Goal: Complete application form

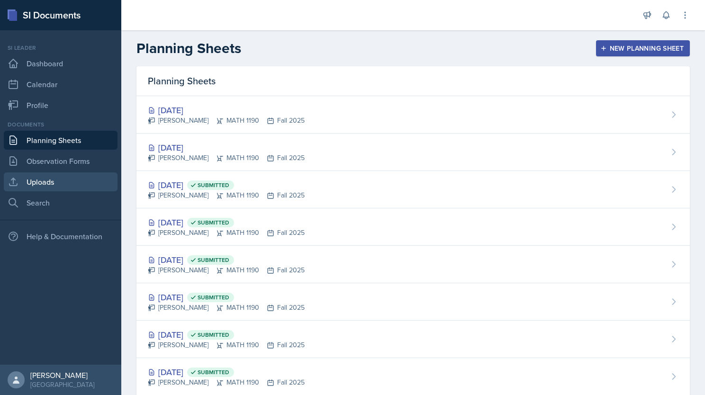
click at [66, 184] on link "Uploads" at bounding box center [61, 182] width 114 height 19
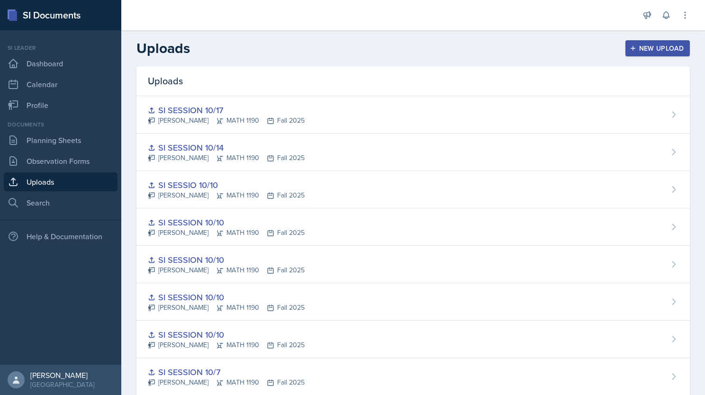
click at [642, 50] on div "New Upload" at bounding box center [658, 49] width 53 height 8
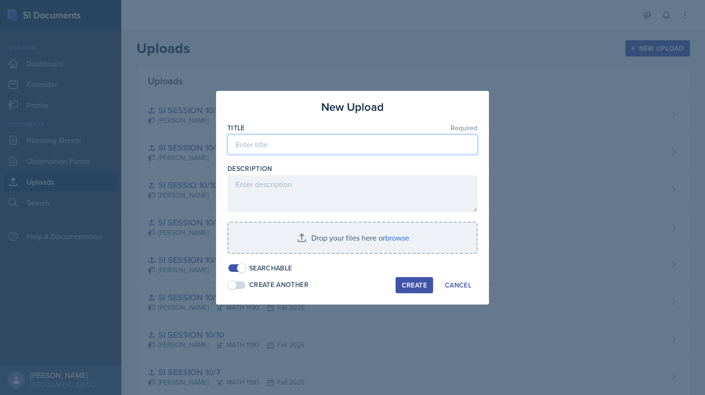
click at [387, 148] on input at bounding box center [353, 145] width 250 height 20
type input "SI SESSION 10/21"
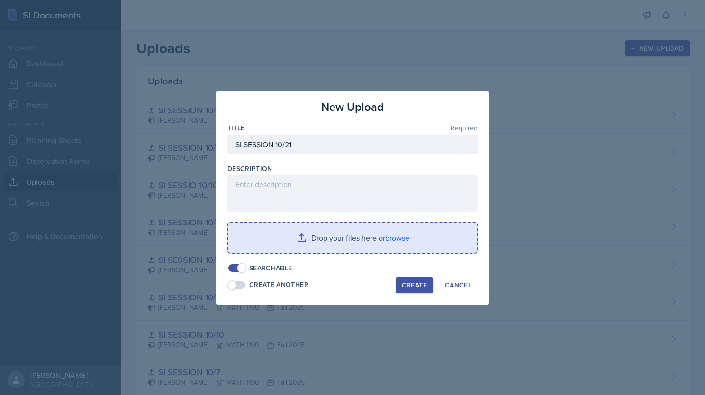
click at [337, 238] on input "file" at bounding box center [353, 238] width 248 height 30
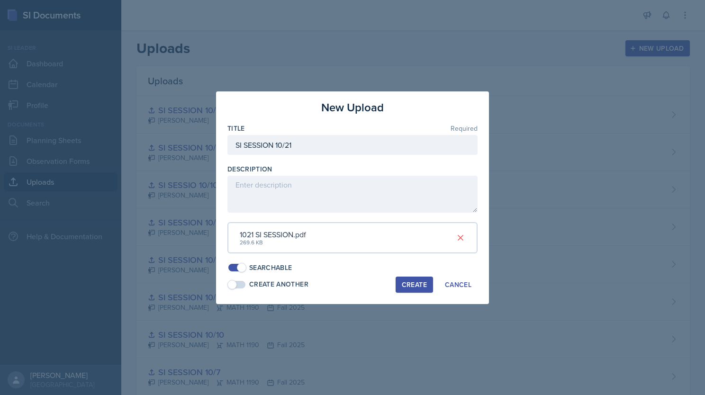
click at [407, 284] on div "Create" at bounding box center [414, 285] width 25 height 8
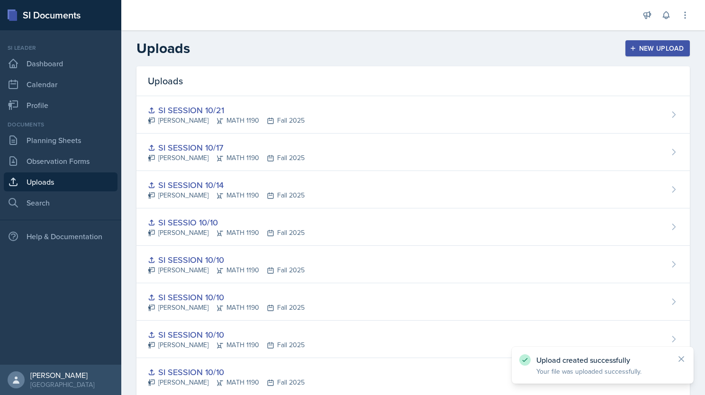
click at [632, 46] on div "New Upload" at bounding box center [658, 49] width 53 height 8
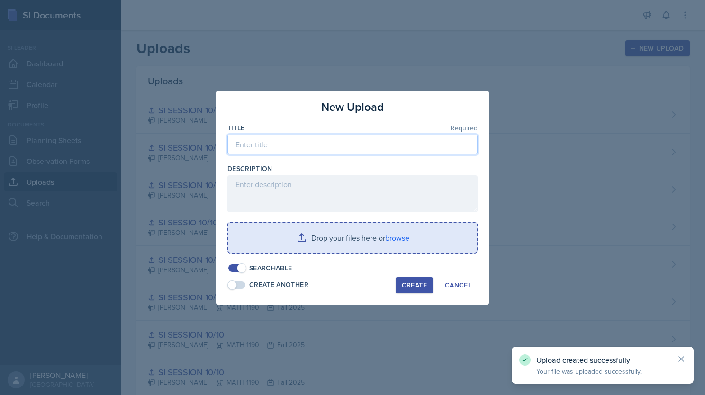
click at [307, 141] on input at bounding box center [353, 145] width 250 height 20
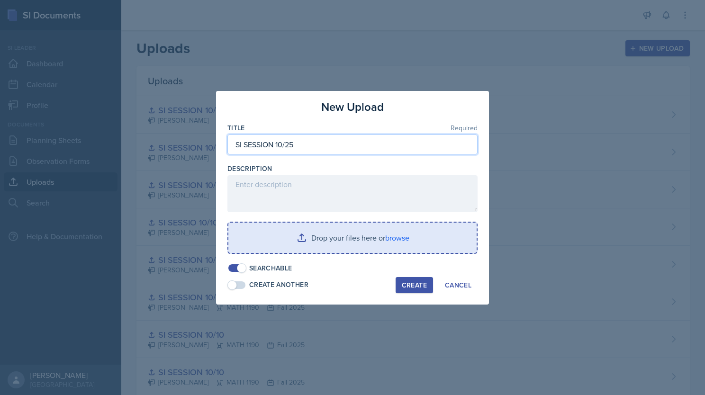
click at [309, 147] on input "SI SESSION 10/25" at bounding box center [353, 145] width 250 height 20
type input "SI SESSION 10/24"
click at [338, 238] on input "file" at bounding box center [353, 238] width 248 height 30
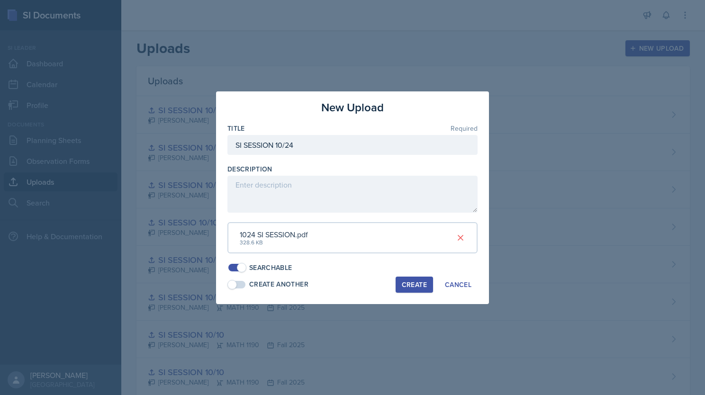
click at [417, 284] on div "Create" at bounding box center [414, 285] width 25 height 8
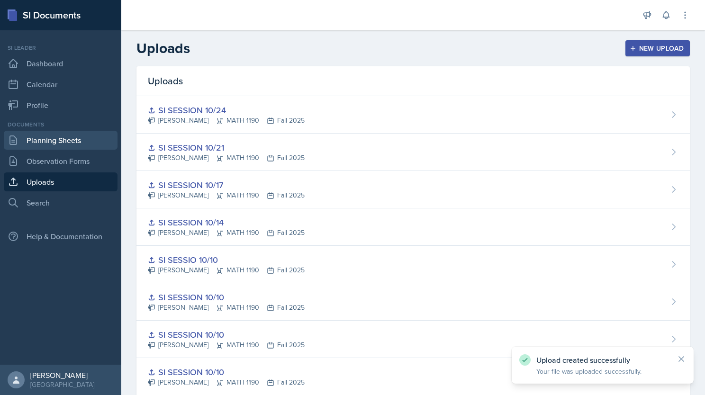
click at [80, 142] on link "Planning Sheets" at bounding box center [61, 140] width 114 height 19
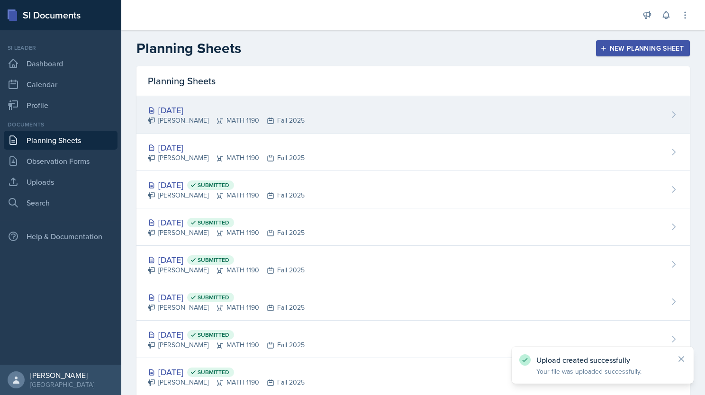
click at [361, 117] on div "[DATE] [PERSON_NAME] MATH 1190 Fall 2025" at bounding box center [414, 114] width 554 height 37
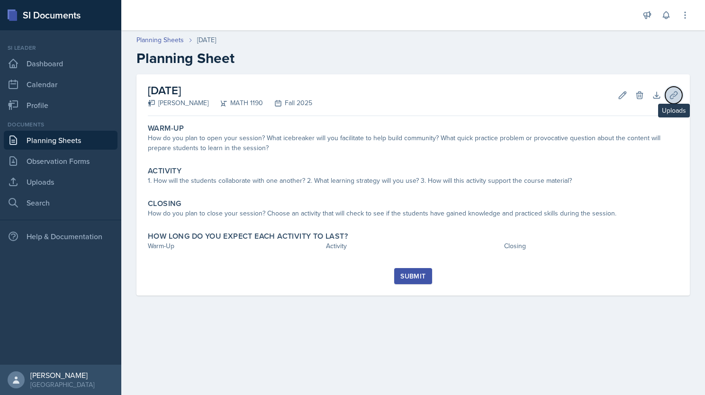
click at [677, 96] on icon at bounding box center [673, 95] width 9 height 9
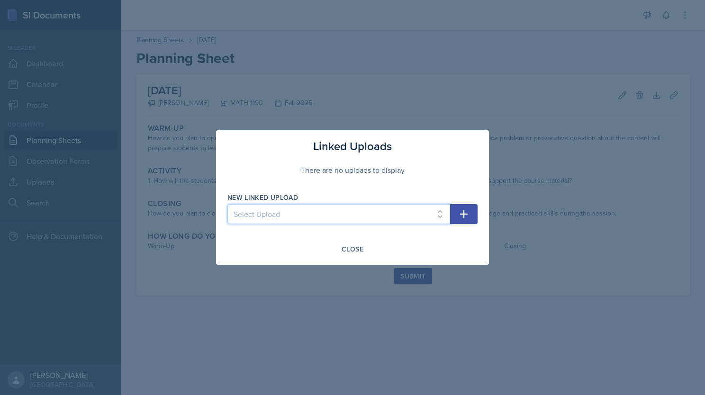
click at [311, 212] on select "Select Upload SI session 1 review session SI session [DATE] SI SESSION 9/2 SI S…" at bounding box center [339, 214] width 223 height 20
select select "e29ef8c2-505a-417d-868c-2422db90055c"
click at [228, 204] on select "Select Upload SI session 1 review session SI session [DATE] SI SESSION 9/2 SI S…" at bounding box center [339, 214] width 223 height 20
click at [474, 213] on button "button" at bounding box center [463, 214] width 27 height 20
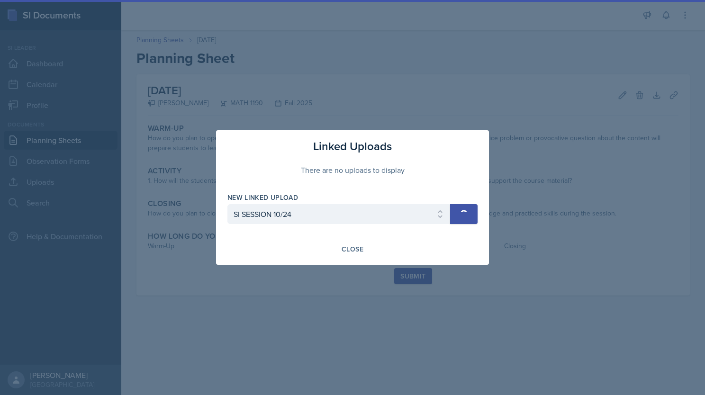
select select
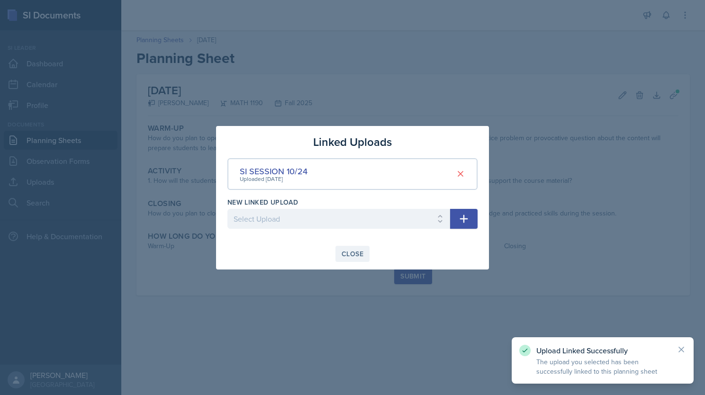
click at [350, 257] on div "Close" at bounding box center [353, 254] width 22 height 8
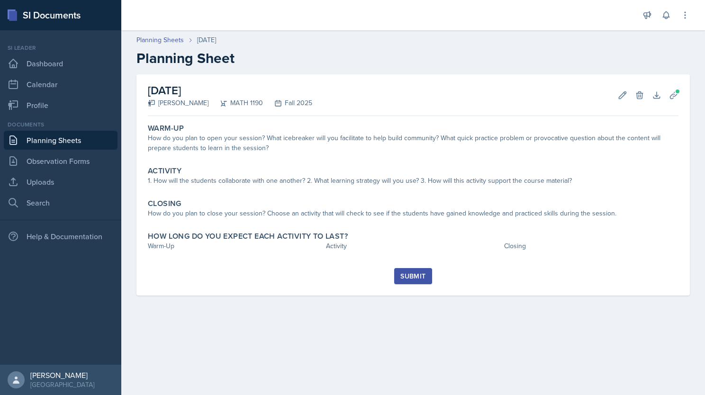
click at [70, 136] on link "Planning Sheets" at bounding box center [61, 140] width 114 height 19
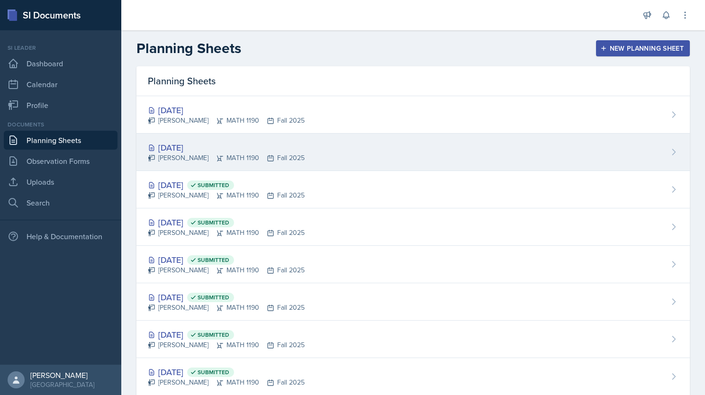
click at [233, 154] on div "[PERSON_NAME] MATH 1190 Fall 2025" at bounding box center [226, 158] width 157 height 10
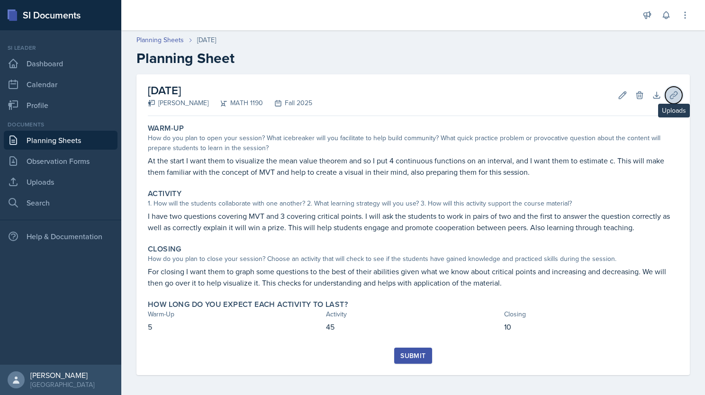
click at [671, 94] on icon at bounding box center [673, 95] width 9 height 9
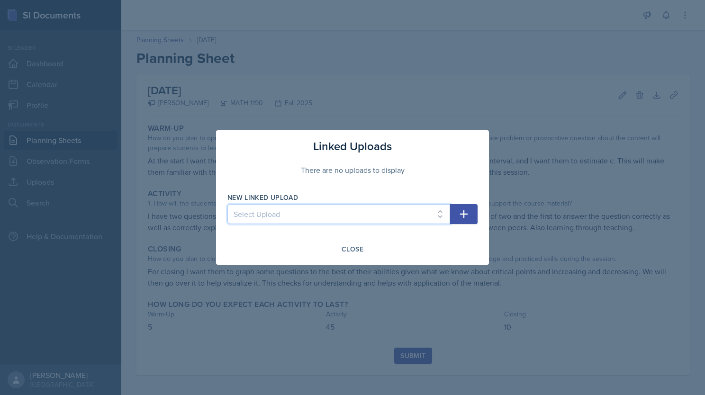
click at [375, 211] on select "Select Upload SI session 1 review session SI session [DATE] SI SESSION 9/2 SI S…" at bounding box center [339, 214] width 223 height 20
select select "99cd971f-94f5-4977-919b-c47f7b24f499"
click at [228, 204] on select "Select Upload SI session 1 review session SI session [DATE] SI SESSION 9/2 SI S…" at bounding box center [339, 214] width 223 height 20
click at [467, 219] on icon "button" at bounding box center [463, 214] width 11 height 11
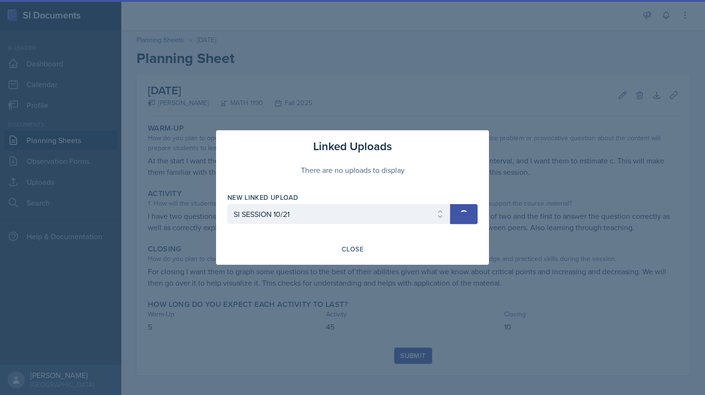
select select
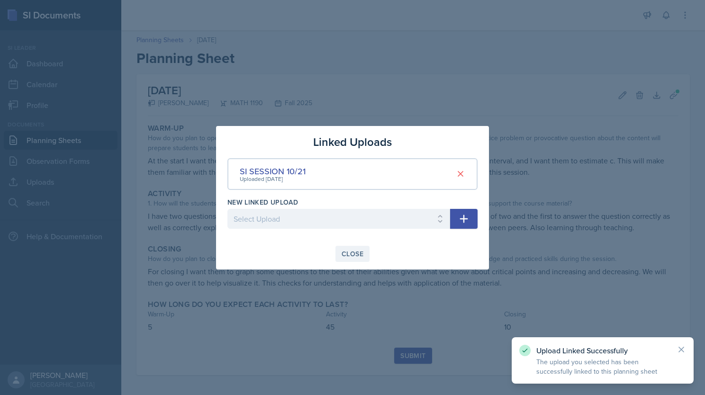
click at [356, 253] on div "Close" at bounding box center [353, 254] width 22 height 8
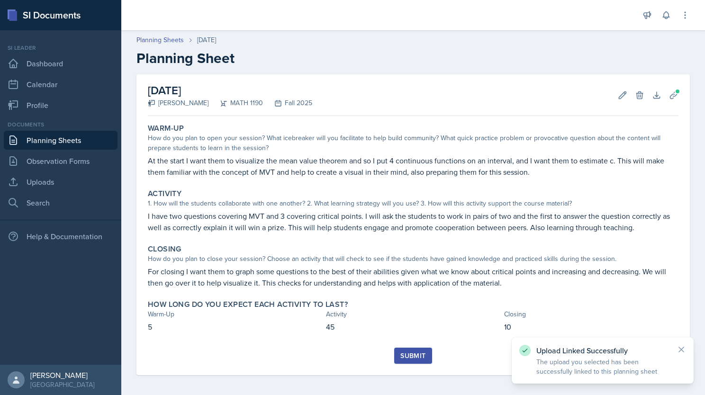
click at [66, 139] on link "Planning Sheets" at bounding box center [61, 140] width 114 height 19
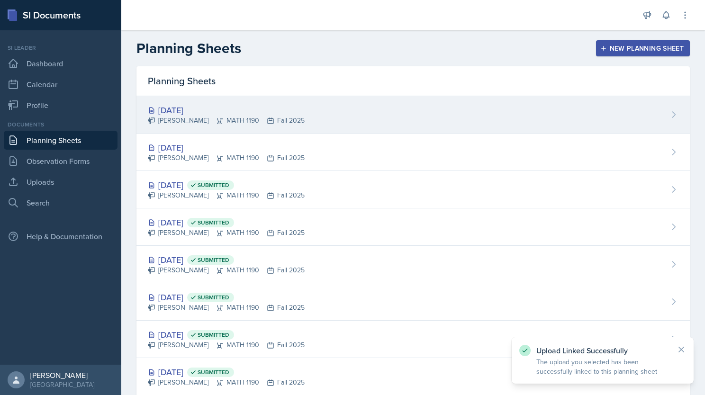
click at [252, 116] on div "[PERSON_NAME] MATH 1190 Fall 2025" at bounding box center [226, 121] width 157 height 10
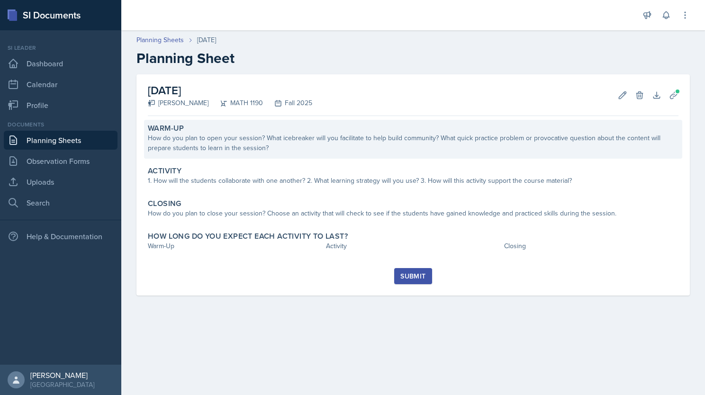
click at [358, 146] on div "How do you plan to open your session? What icebreaker will you facilitate to he…" at bounding box center [413, 143] width 531 height 20
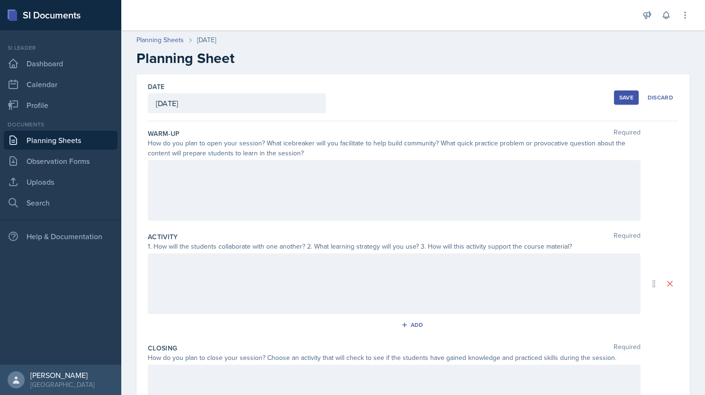
click at [231, 188] on div at bounding box center [394, 190] width 493 height 61
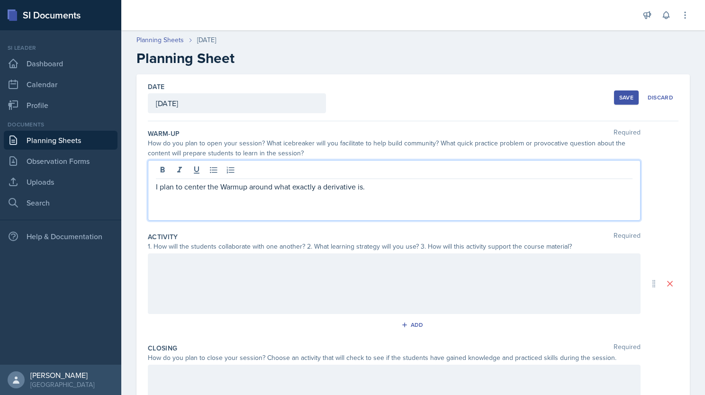
click at [239, 186] on p "I plan to center the Warmup around what exactly a derivative is." at bounding box center [394, 186] width 477 height 11
click at [225, 184] on p "I plan to center the Warm-up around what exactly a derivative is." at bounding box center [394, 186] width 477 height 11
click at [400, 190] on p "I plan to center the warm-up around what exactly a derivative is." at bounding box center [394, 186] width 477 height 11
click at [588, 191] on p "I plan to center the warm-up around what exactly a derivative is. I want them t…" at bounding box center [394, 186] width 477 height 11
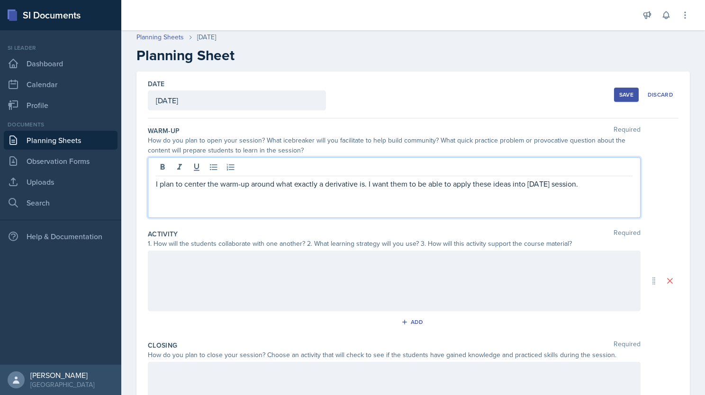
scroll to position [2, 0]
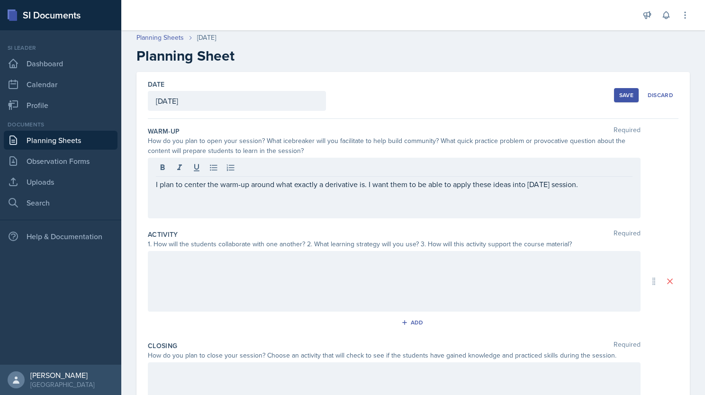
click at [620, 94] on div "Save" at bounding box center [627, 95] width 14 height 8
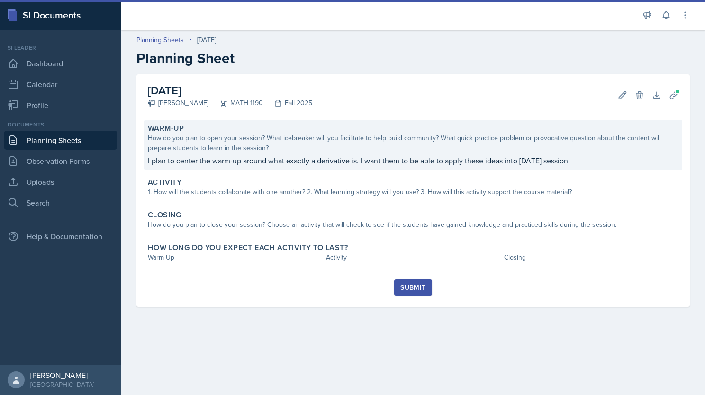
scroll to position [0, 0]
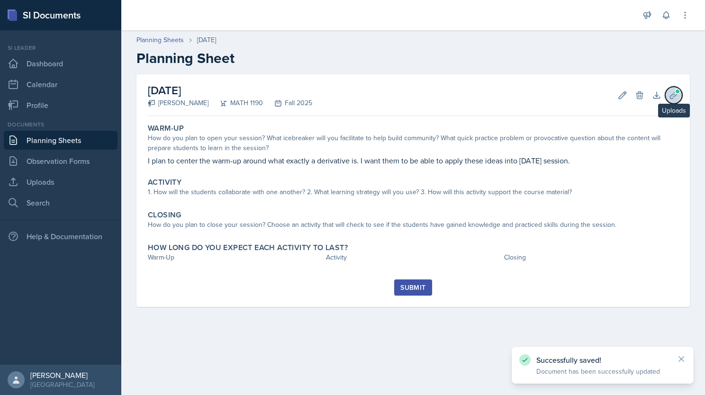
click at [674, 98] on icon at bounding box center [673, 95] width 9 height 9
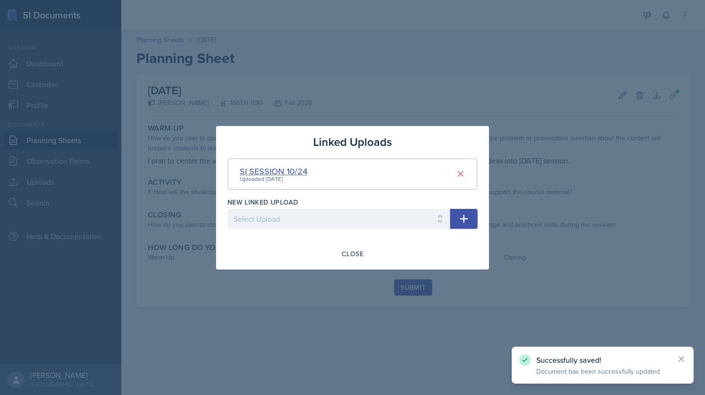
click at [284, 171] on div "SI SESSION 10/24" at bounding box center [274, 171] width 68 height 13
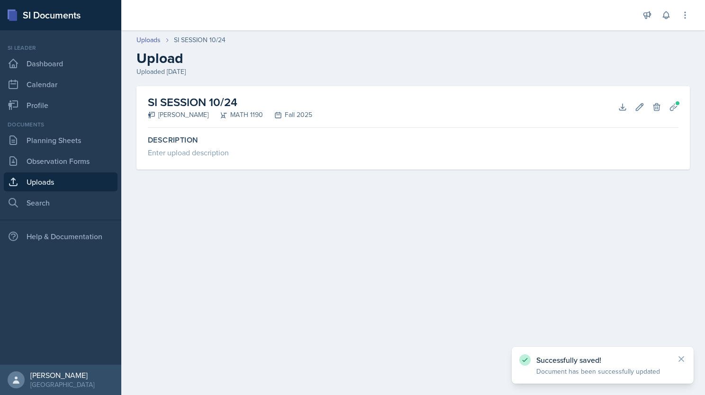
click at [212, 101] on h2 "SI SESSION 10/24" at bounding box center [230, 102] width 165 height 17
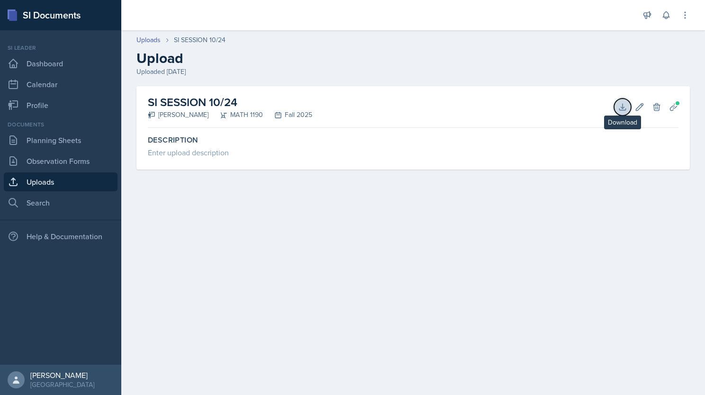
click at [624, 105] on icon at bounding box center [622, 106] width 9 height 9
click at [66, 135] on link "Planning Sheets" at bounding box center [61, 140] width 114 height 19
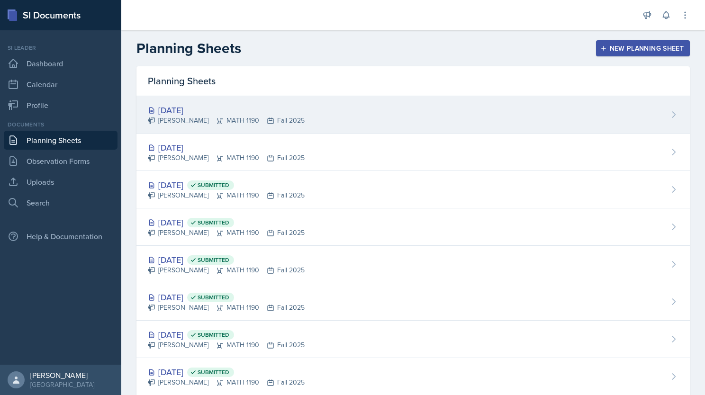
click at [218, 111] on div "[DATE]" at bounding box center [226, 110] width 157 height 13
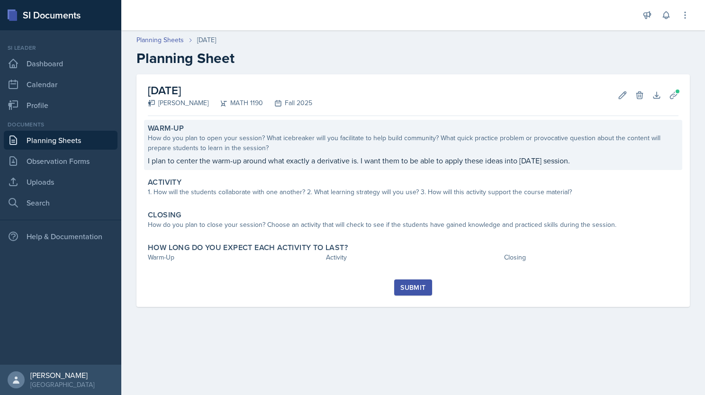
click at [331, 165] on p "I plan to center the warm-up around what exactly a derivative is. I want them t…" at bounding box center [413, 160] width 531 height 11
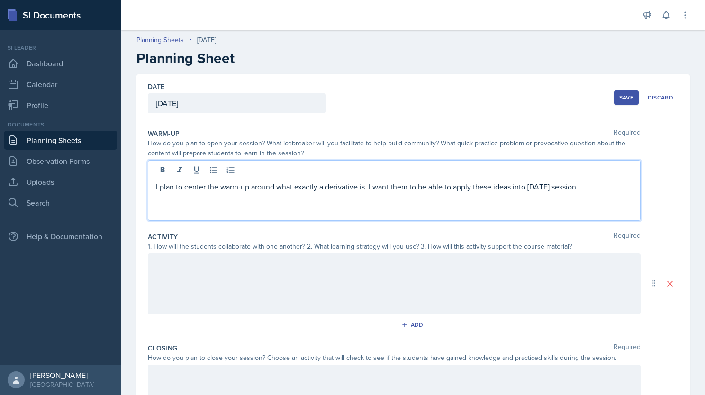
click at [594, 170] on div "I plan to center the warm-up around what exactly a derivative is. I want them t…" at bounding box center [394, 190] width 493 height 61
click at [432, 199] on p "I plan to center the warm-up around what exactly a derivative is. I want them t…" at bounding box center [394, 192] width 477 height 23
click at [347, 279] on div at bounding box center [394, 284] width 493 height 61
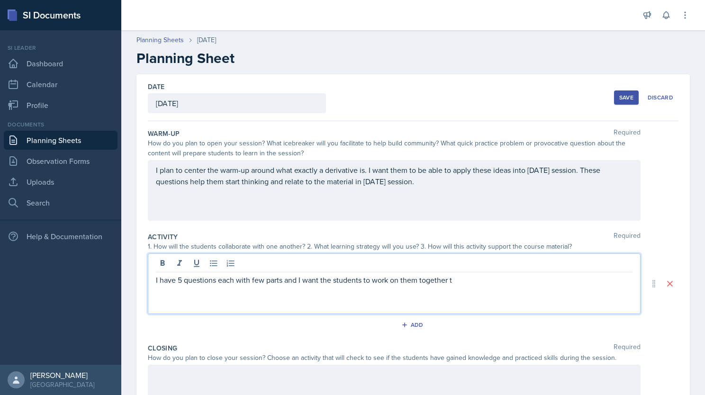
click at [471, 280] on p "I have 5 questions each with few parts and I want the students to work on them …" at bounding box center [394, 279] width 477 height 11
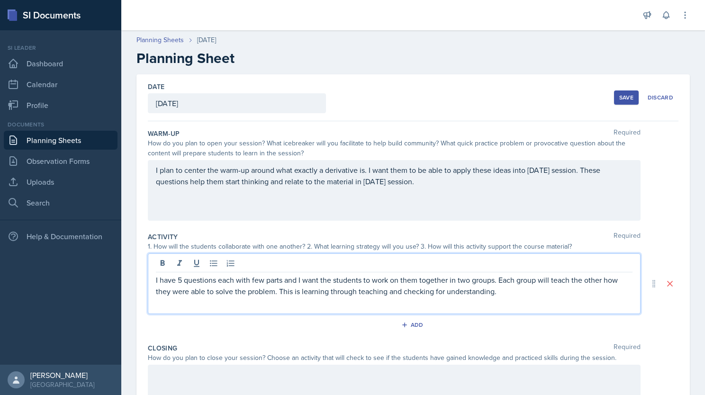
click at [527, 295] on p "I have 5 questions each with few parts and I want the students to work on them …" at bounding box center [394, 285] width 477 height 23
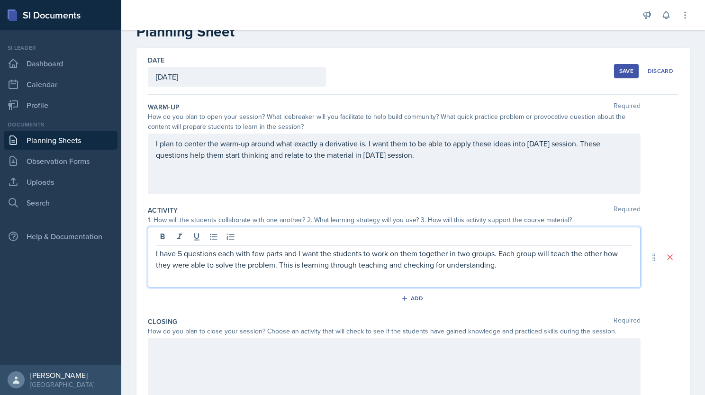
scroll to position [44, 0]
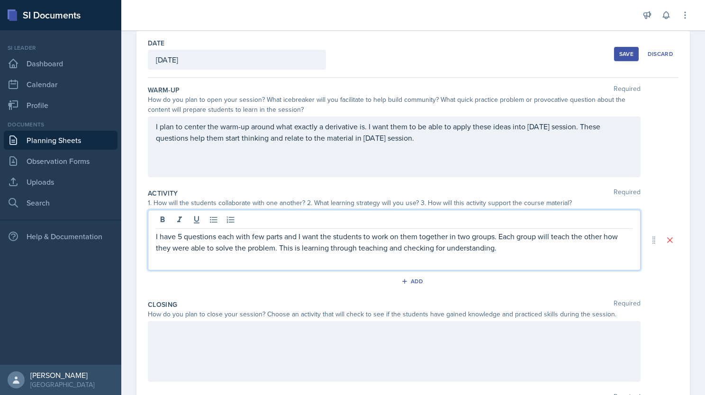
click at [294, 337] on p at bounding box center [394, 331] width 477 height 11
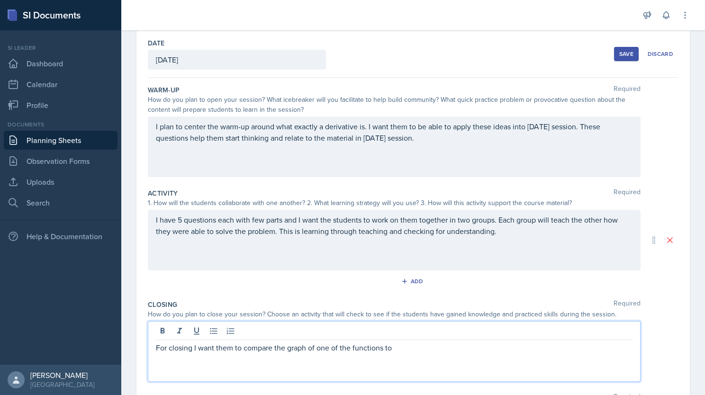
click at [417, 346] on p "For closing I want them to compare the graph of one of the functions to" at bounding box center [394, 347] width 477 height 11
click at [620, 52] on div "Save" at bounding box center [627, 54] width 14 height 8
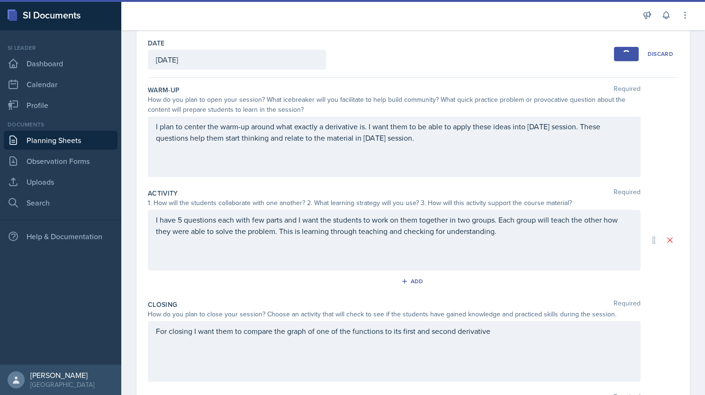
scroll to position [0, 0]
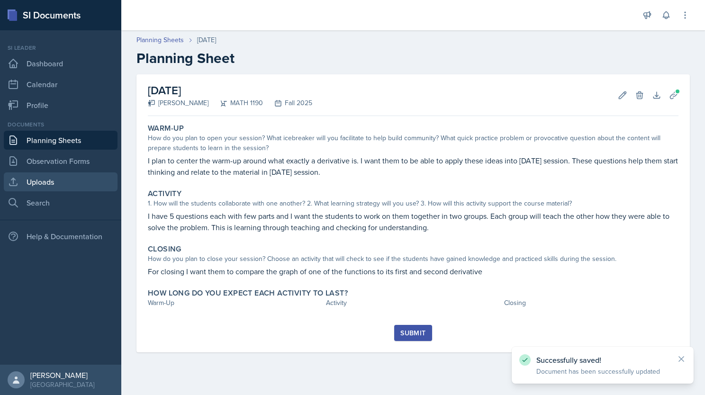
click at [43, 179] on link "Uploads" at bounding box center [61, 182] width 114 height 19
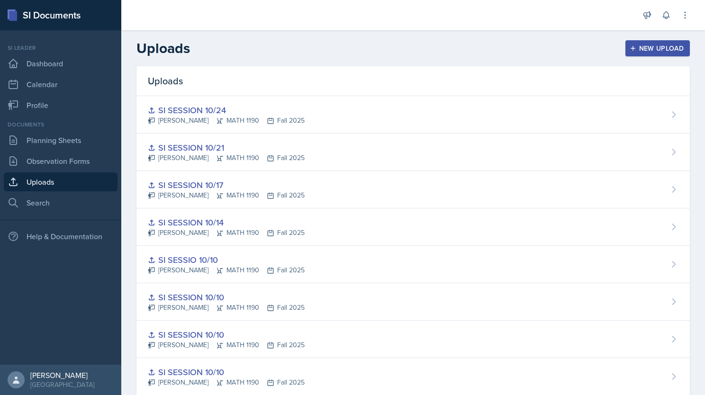
click at [645, 48] on div "New Upload" at bounding box center [658, 49] width 53 height 8
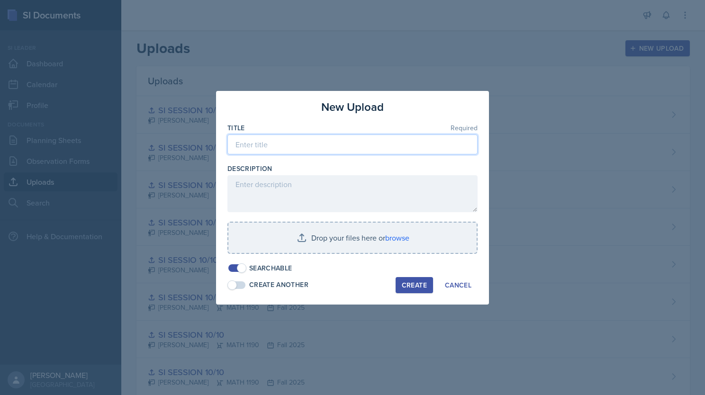
click at [323, 146] on input at bounding box center [353, 145] width 250 height 20
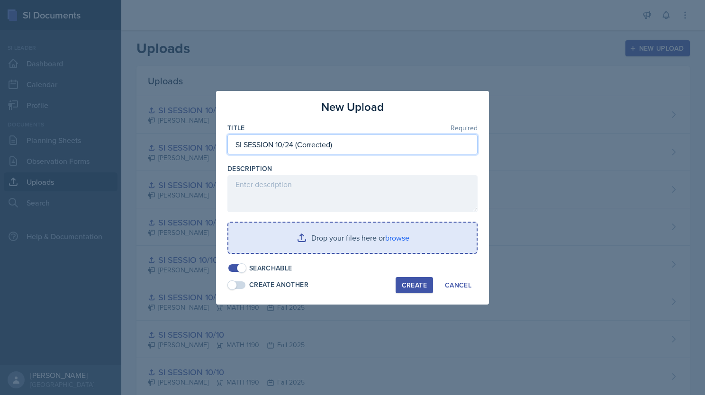
type input "SI SESSION 10/24 (Corrected)"
click at [341, 233] on input "file" at bounding box center [353, 238] width 248 height 30
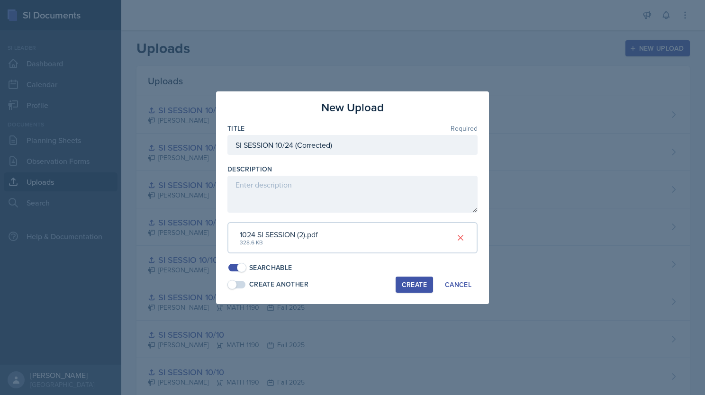
click at [300, 234] on div "1024 SI SESSION (2).pdf" at bounding box center [279, 234] width 78 height 11
click at [412, 284] on div "Create" at bounding box center [414, 285] width 25 height 8
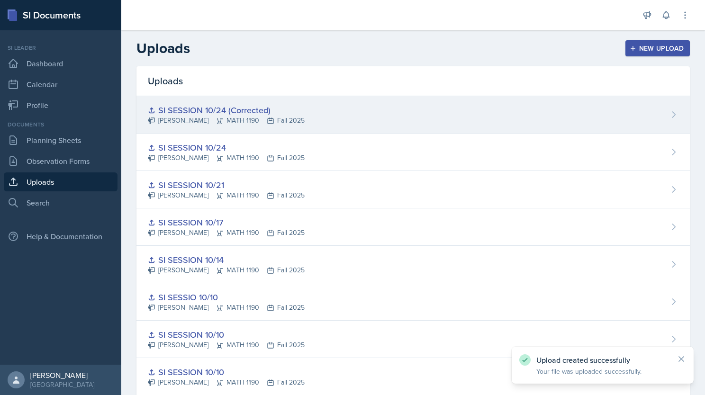
click at [275, 107] on div "SI SESSION 10/24 (Corrected)" at bounding box center [226, 110] width 157 height 13
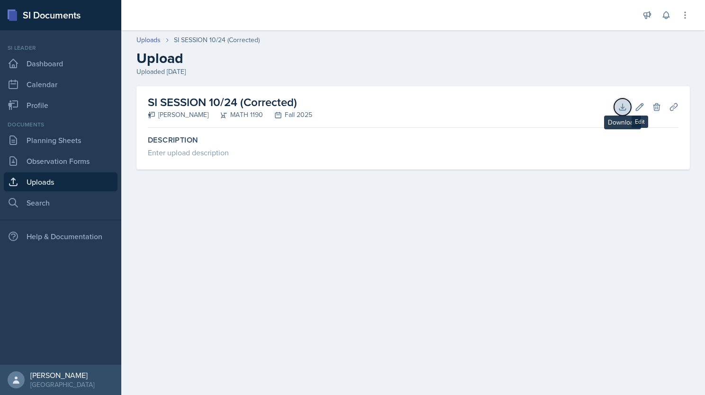
click at [622, 104] on icon at bounding box center [623, 107] width 6 height 6
click at [57, 132] on link "Planning Sheets" at bounding box center [61, 140] width 114 height 19
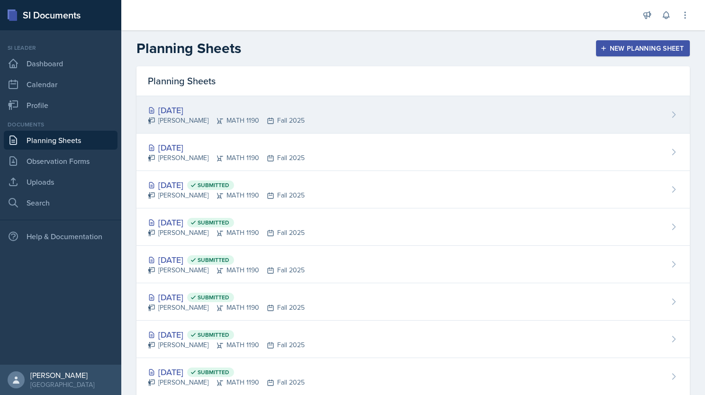
click at [269, 108] on div "[DATE]" at bounding box center [226, 110] width 157 height 13
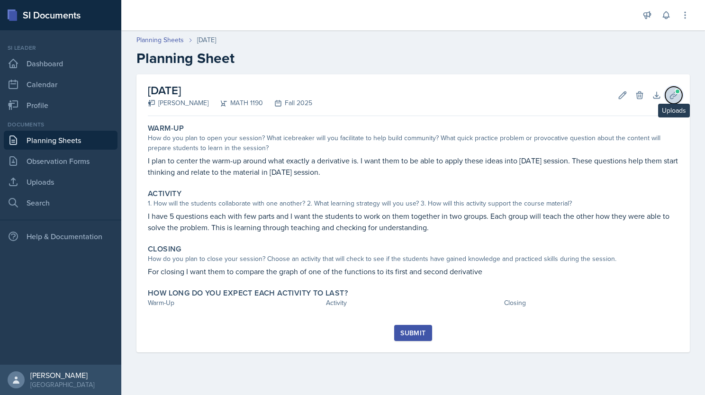
click at [673, 93] on icon at bounding box center [673, 94] width 7 height 7
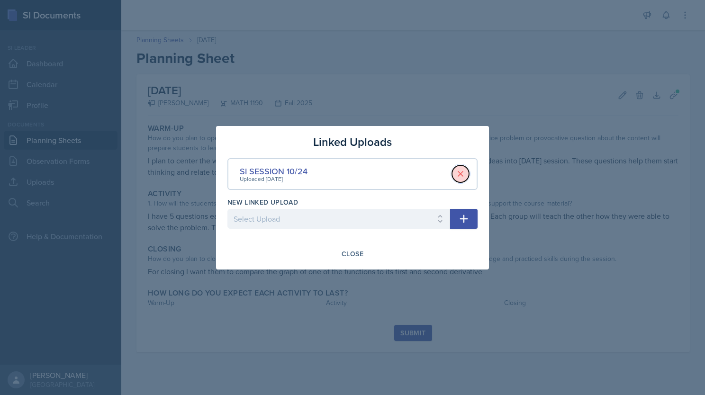
click at [461, 172] on icon at bounding box center [460, 173] width 9 height 9
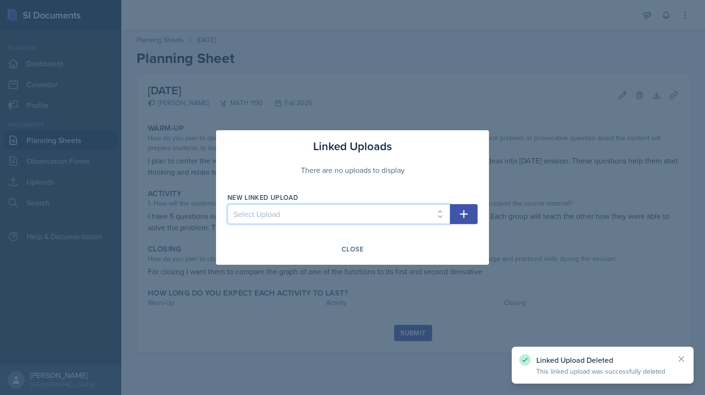
click at [412, 213] on select "Select Upload SI session 1 review session SI session [DATE] SI SESSION 9/2 SI S…" at bounding box center [339, 214] width 223 height 20
select select "295d95b8-705b-4a25-b3ed-51fb56d2befc"
click at [228, 204] on select "Select Upload SI session 1 review session SI session [DATE] SI SESSION 9/2 SI S…" at bounding box center [339, 214] width 223 height 20
click at [464, 215] on icon "button" at bounding box center [464, 214] width 8 height 8
select select
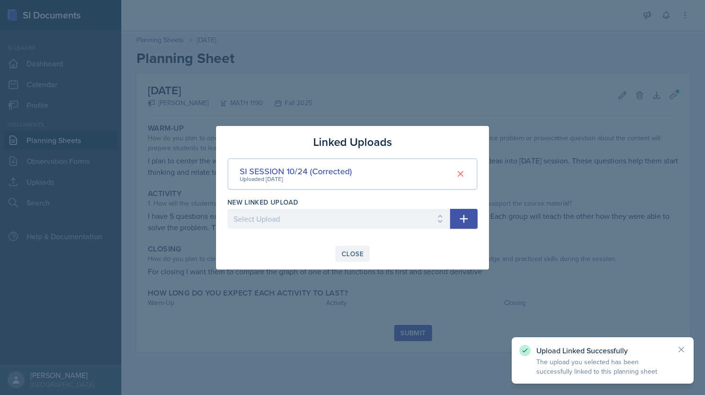
click at [359, 255] on div "Close" at bounding box center [353, 254] width 22 height 8
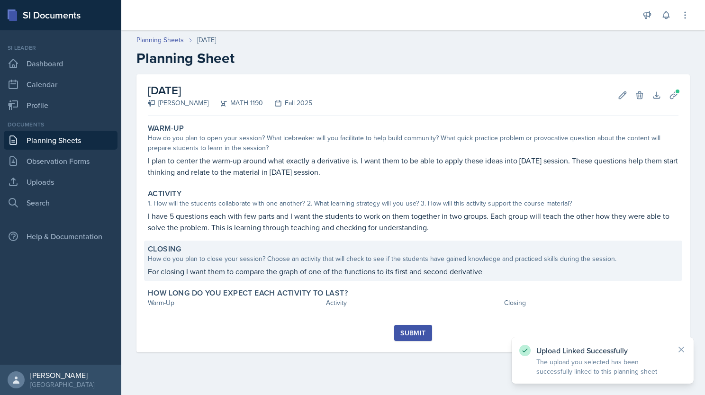
click at [451, 266] on p "For closing I want them to compare the graph of one of the functions to its fir…" at bounding box center [413, 271] width 531 height 11
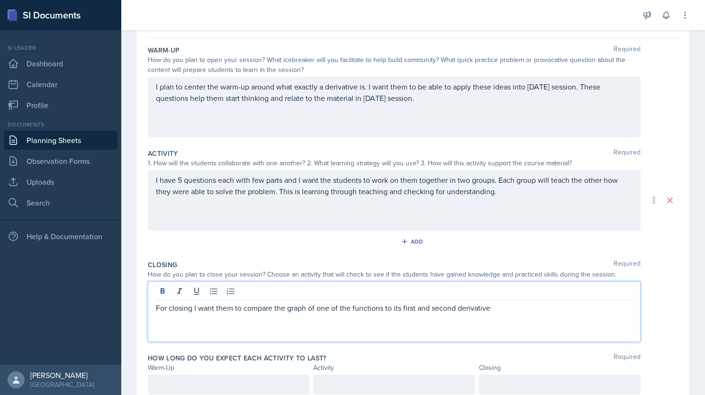
scroll to position [100, 0]
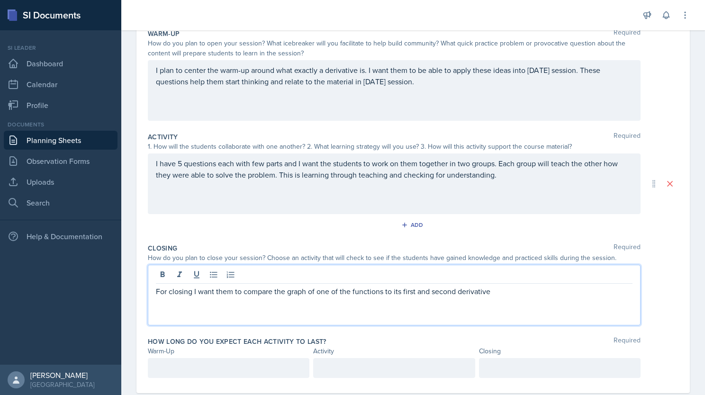
click at [516, 296] on p "For closing I want them to compare the graph of one of the functions to its fir…" at bounding box center [394, 291] width 477 height 11
click at [570, 292] on p "For closing I want them to compare the graph of one of the functions to its fir…" at bounding box center [394, 297] width 477 height 23
click at [362, 302] on p "For closing I want them to compare the graph of one of the functions to its fir…" at bounding box center [394, 297] width 477 height 23
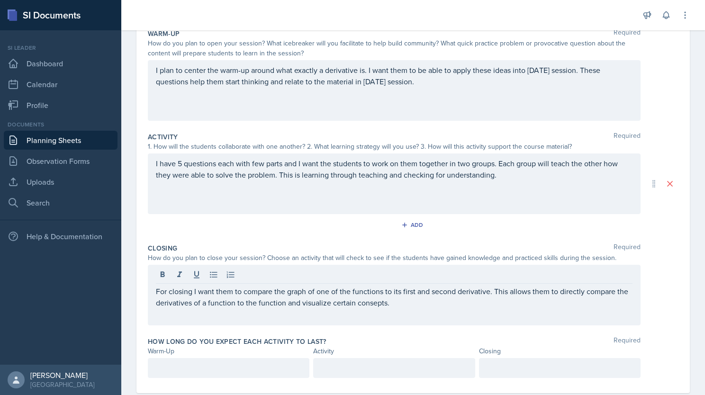
click at [213, 373] on div at bounding box center [229, 368] width 162 height 20
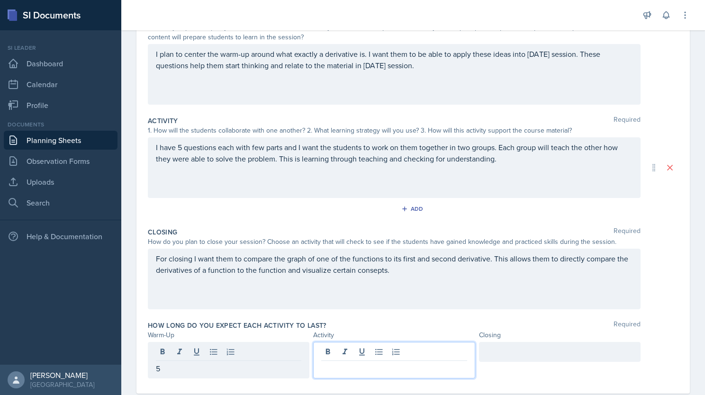
click at [357, 353] on div at bounding box center [394, 360] width 162 height 37
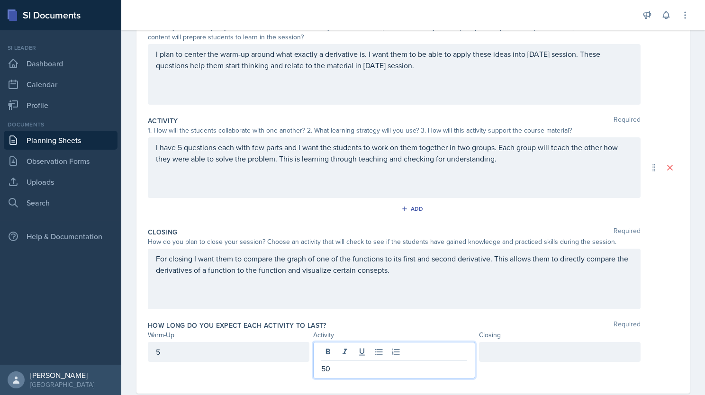
click at [505, 360] on div at bounding box center [560, 352] width 162 height 20
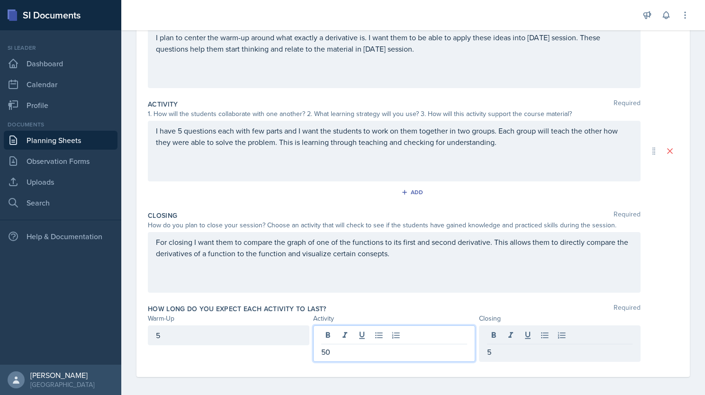
click at [343, 338] on div "50" at bounding box center [394, 344] width 162 height 37
click at [495, 340] on div "5" at bounding box center [560, 336] width 162 height 20
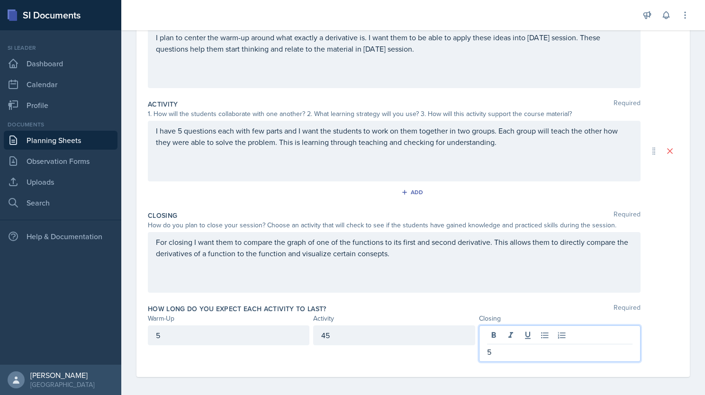
scroll to position [137, 0]
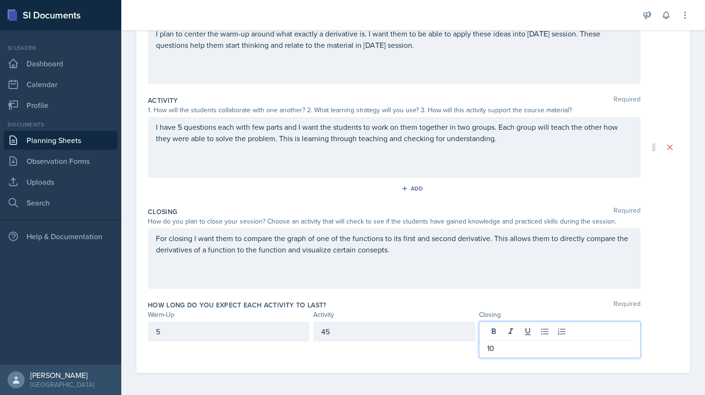
click at [377, 242] on div "For closing I want them to compare the graph of one of the functions to its fir…" at bounding box center [394, 259] width 493 height 61
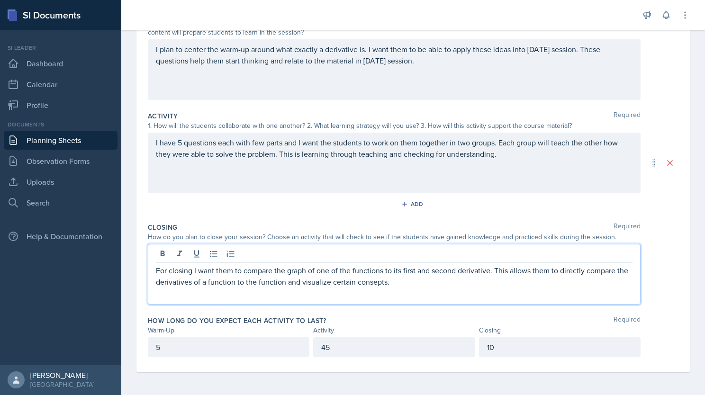
scroll to position [120, 0]
click at [415, 286] on p "For closing I want them to compare the graph of one of the functions to its fir…" at bounding box center [394, 277] width 477 height 23
click at [505, 284] on p "For closing I want them to compare the graph of one of the functions to its fir…" at bounding box center [394, 277] width 477 height 23
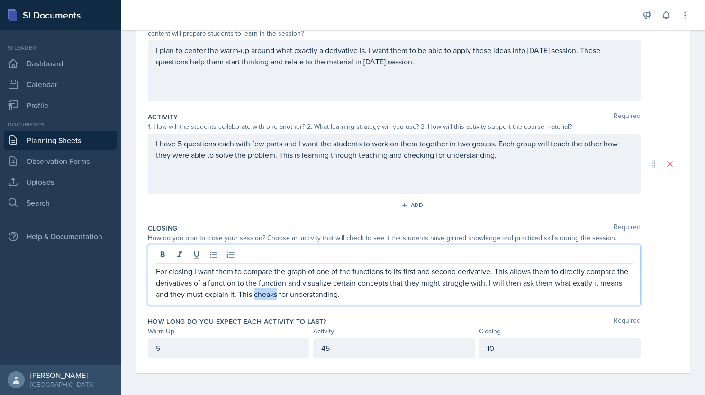
click at [289, 296] on p "For closing I want them to compare the graph of one of the functions to its fir…" at bounding box center [394, 283] width 477 height 34
click at [391, 296] on p "For closing I want them to compare the graph of one of the functions to its fir…" at bounding box center [394, 283] width 477 height 34
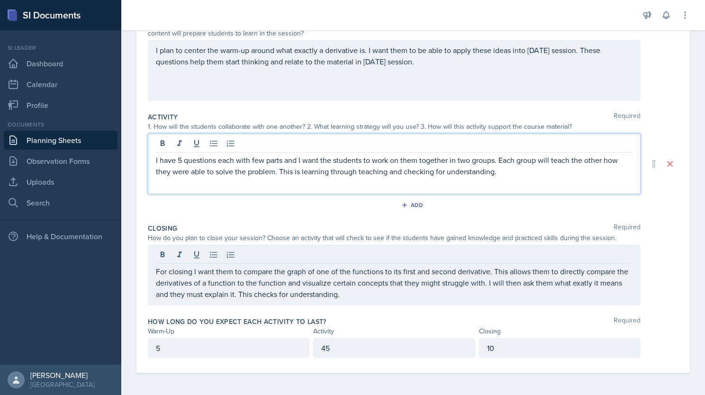
click at [511, 158] on p "I have 5 questions each with few parts and I want the students to work on them …" at bounding box center [394, 166] width 477 height 23
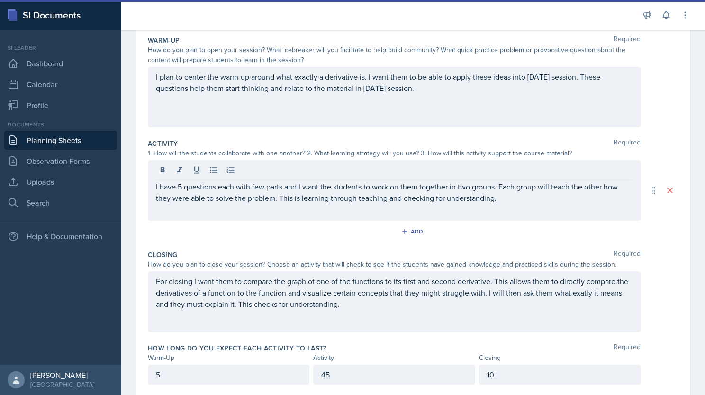
click at [448, 98] on div "I plan to center the warm-up around what exactly a derivative is. I want them t…" at bounding box center [394, 97] width 493 height 61
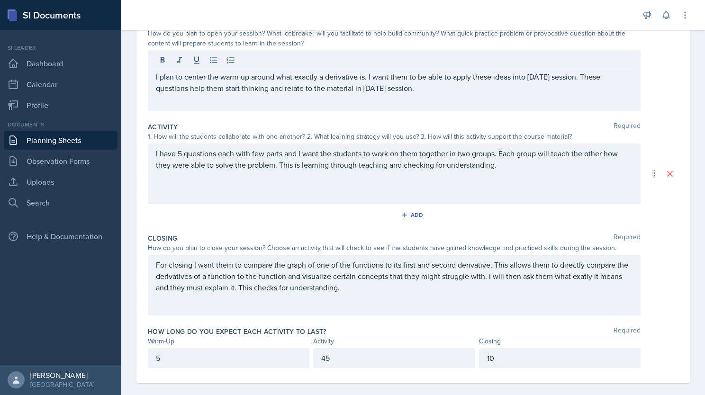
click at [446, 93] on div "I plan to center the warm-up around what exactly a derivative is. I want them t…" at bounding box center [394, 80] width 493 height 61
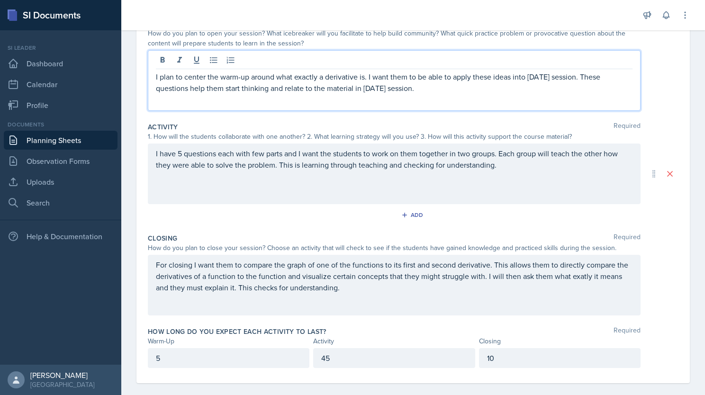
click at [421, 85] on p "I plan to center the warm-up around what exactly a derivative is. I want them t…" at bounding box center [394, 82] width 477 height 23
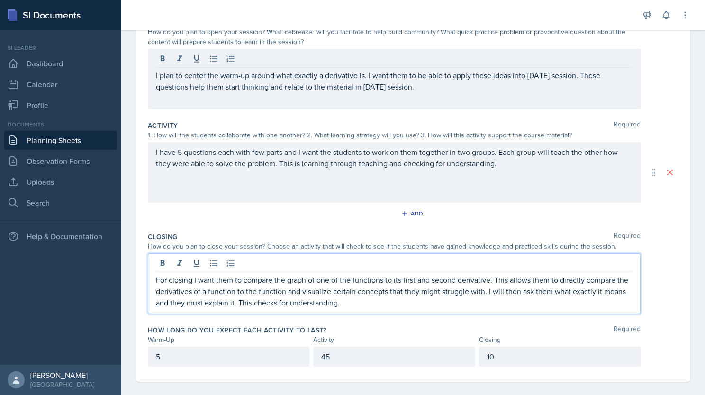
scroll to position [120, 0]
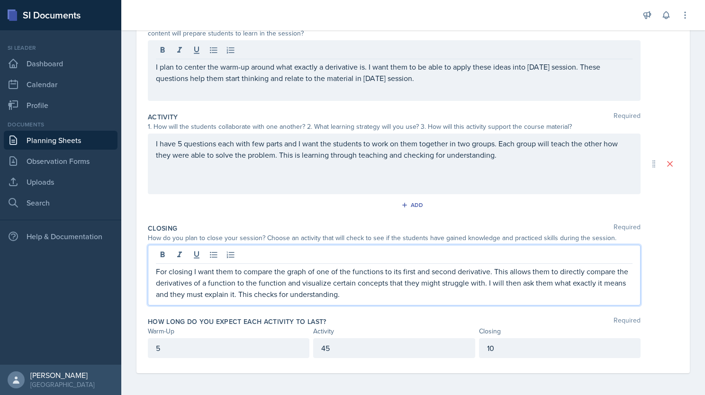
click at [371, 287] on p "For closing I want them to compare the graph of one of the functions to its fir…" at bounding box center [394, 283] width 477 height 34
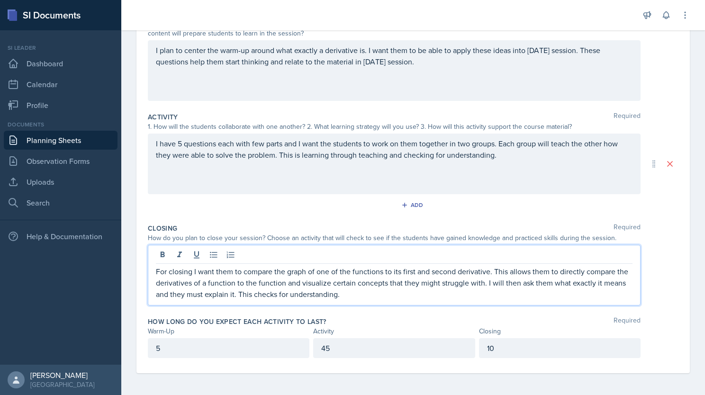
click at [393, 164] on div "I have 5 questions each with few parts and I want the students to work on them …" at bounding box center [394, 164] width 493 height 61
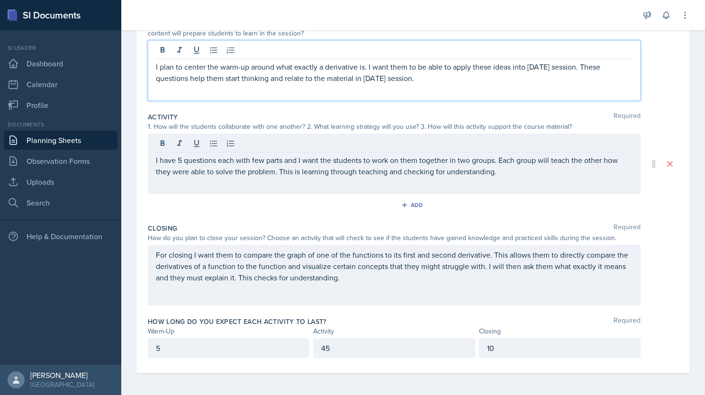
click at [394, 62] on p "I plan to center the warm-up around what exactly a derivative is. I want them t…" at bounding box center [394, 72] width 477 height 23
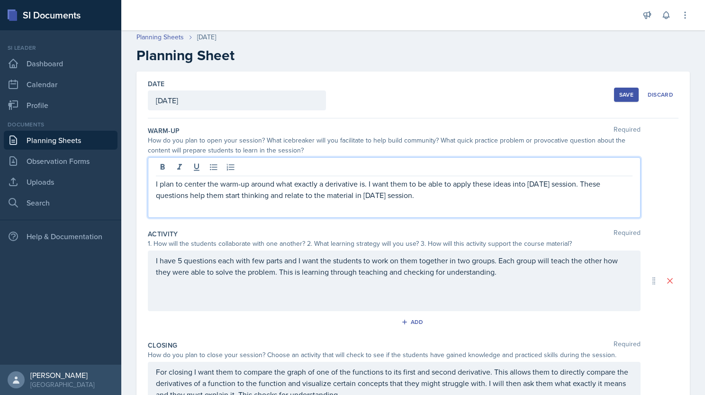
scroll to position [0, 0]
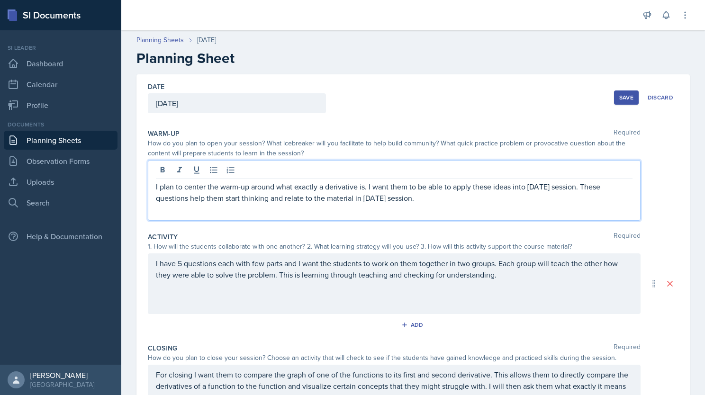
click at [620, 101] on div "Save" at bounding box center [627, 98] width 14 height 8
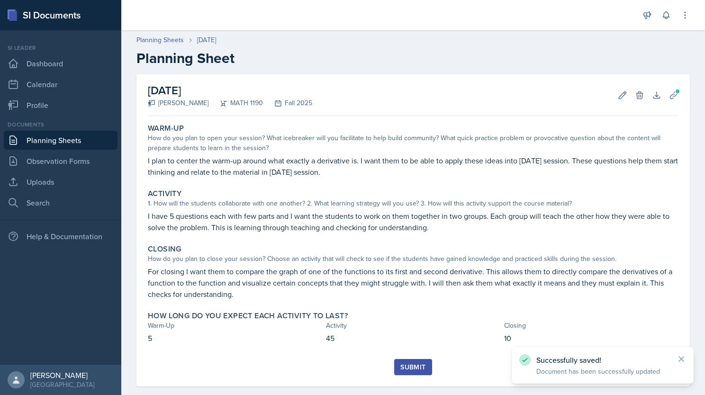
click at [72, 143] on link "Planning Sheets" at bounding box center [61, 140] width 114 height 19
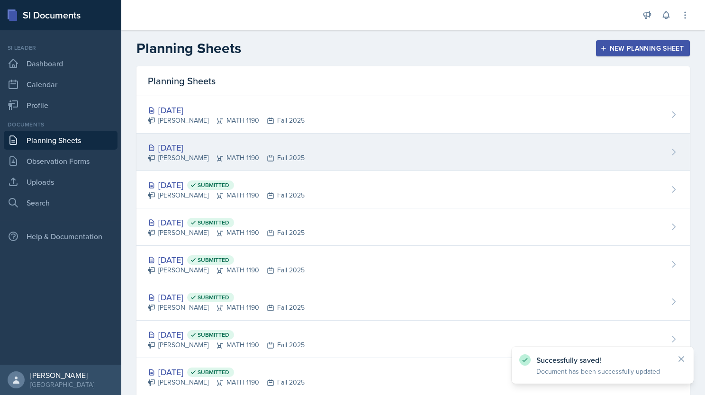
click at [211, 153] on div "[PERSON_NAME] MATH 1190 Fall 2025" at bounding box center [226, 158] width 157 height 10
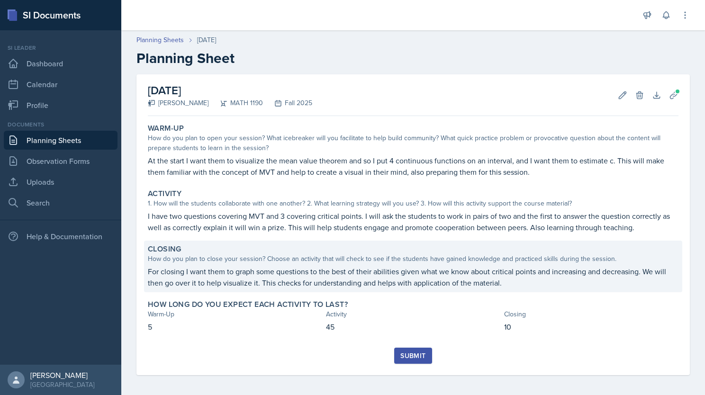
scroll to position [2, 0]
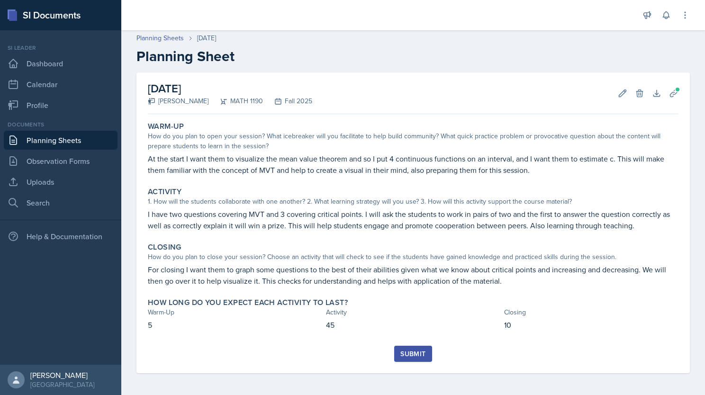
click at [56, 139] on link "Planning Sheets" at bounding box center [61, 140] width 114 height 19
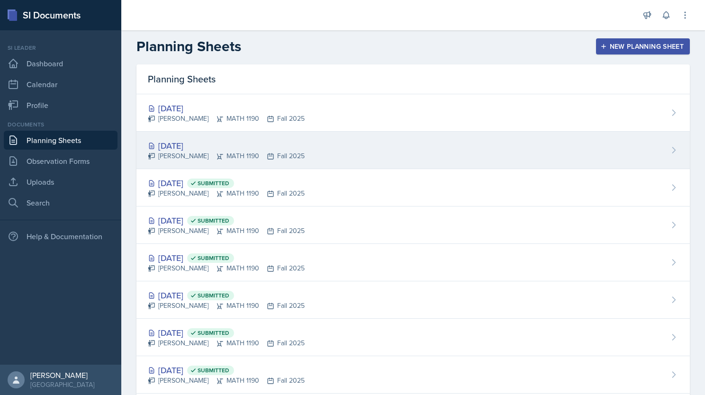
click at [236, 136] on div "[DATE] [PERSON_NAME] MATH 1190 Fall 2025" at bounding box center [414, 150] width 554 height 37
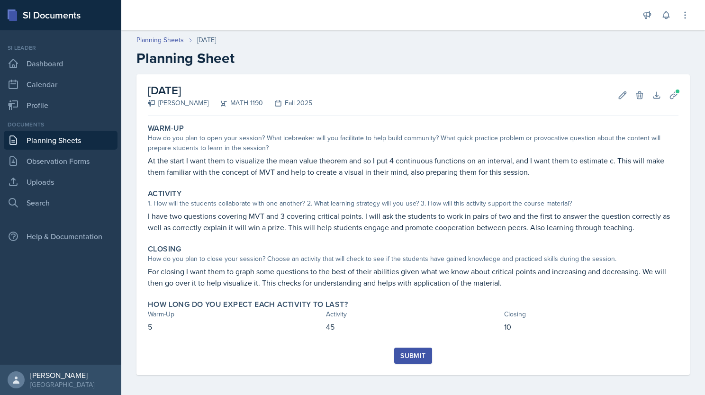
click at [423, 355] on button "Submit" at bounding box center [412, 356] width 37 height 16
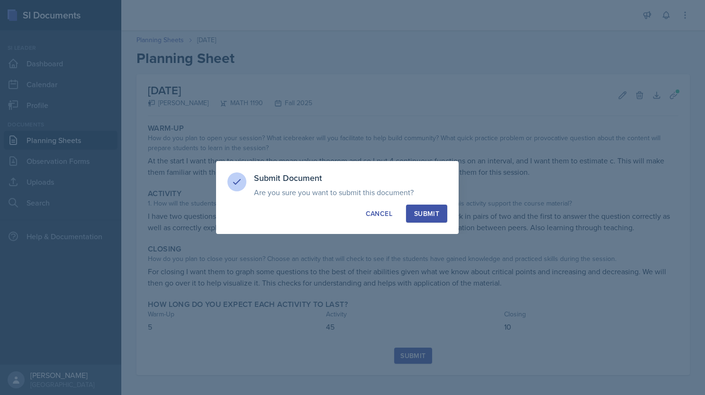
click at [438, 217] on div "Submit" at bounding box center [426, 213] width 25 height 9
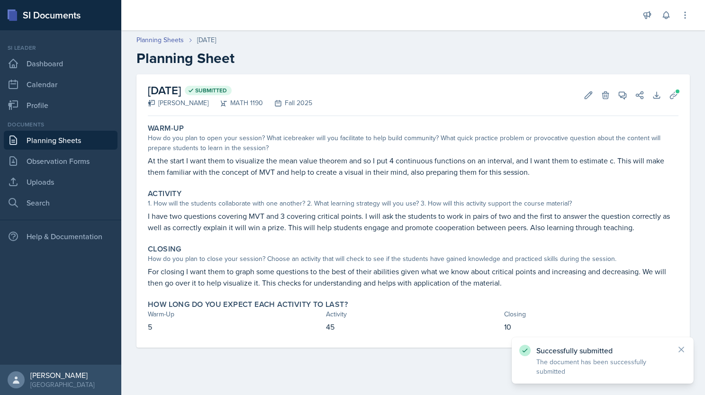
click at [69, 138] on link "Planning Sheets" at bounding box center [61, 140] width 114 height 19
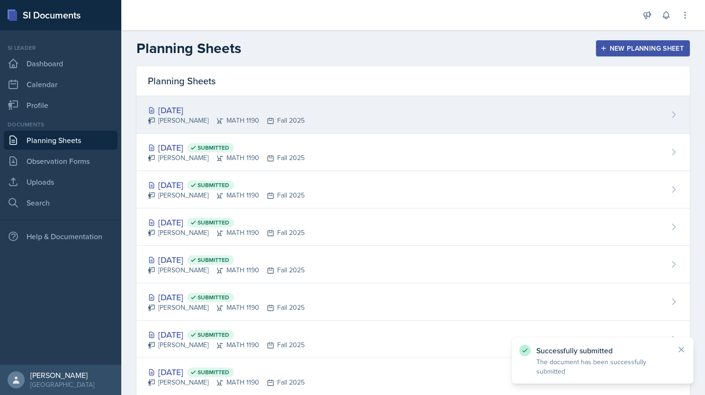
click at [260, 103] on div "[DATE] [PERSON_NAME] MATH 1190 Fall 2025" at bounding box center [414, 114] width 554 height 37
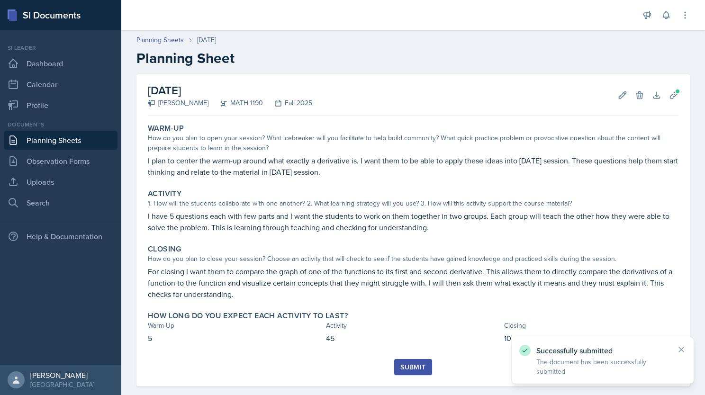
click at [408, 369] on div "Submit" at bounding box center [413, 368] width 25 height 8
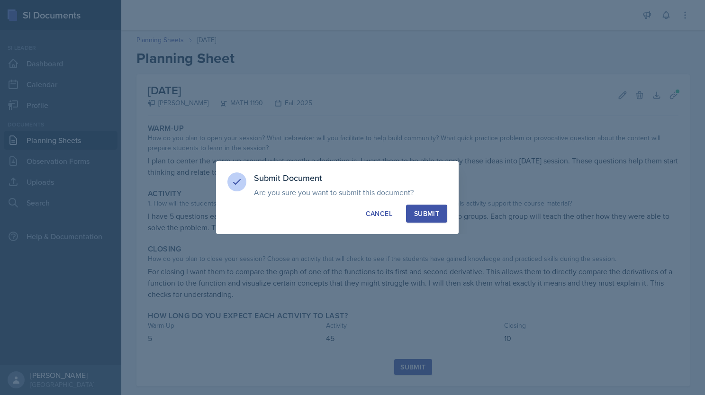
click at [421, 218] on div "Submit" at bounding box center [426, 213] width 25 height 9
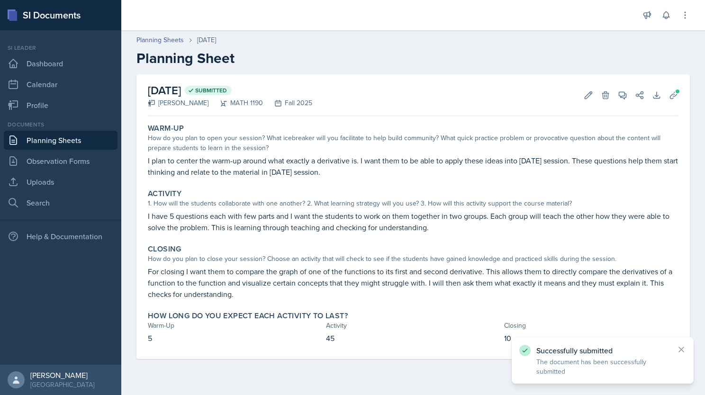
click at [71, 141] on link "Planning Sheets" at bounding box center [61, 140] width 114 height 19
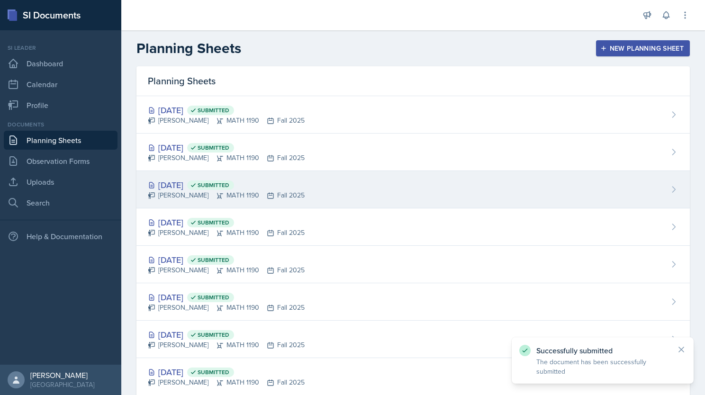
click at [271, 197] on div "[PERSON_NAME] MATH 1190 Fall 2025" at bounding box center [226, 196] width 157 height 10
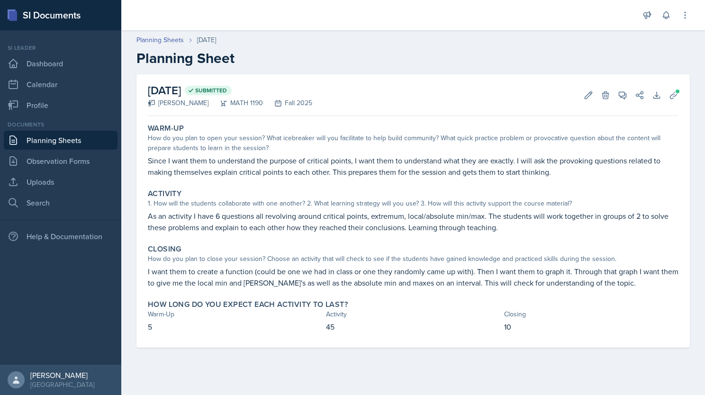
click at [76, 141] on link "Planning Sheets" at bounding box center [61, 140] width 114 height 19
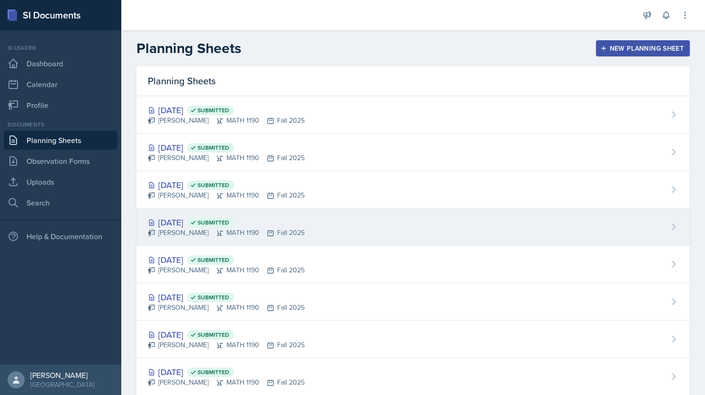
click at [197, 222] on icon at bounding box center [193, 223] width 7 height 7
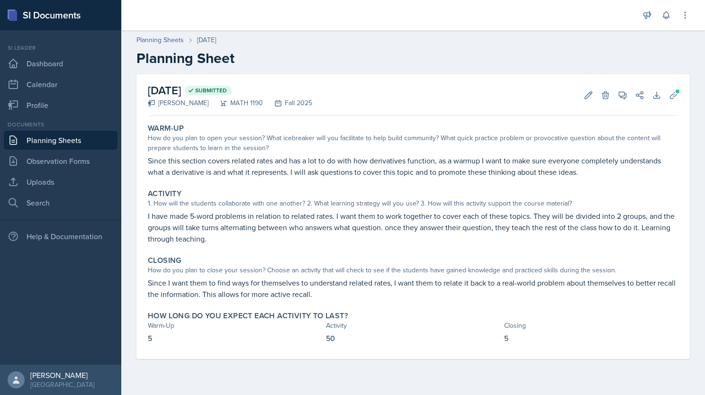
click at [66, 144] on link "Planning Sheets" at bounding box center [61, 140] width 114 height 19
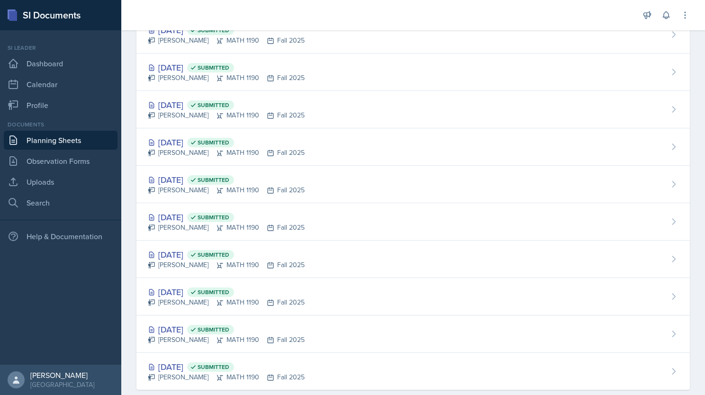
scroll to position [395, 0]
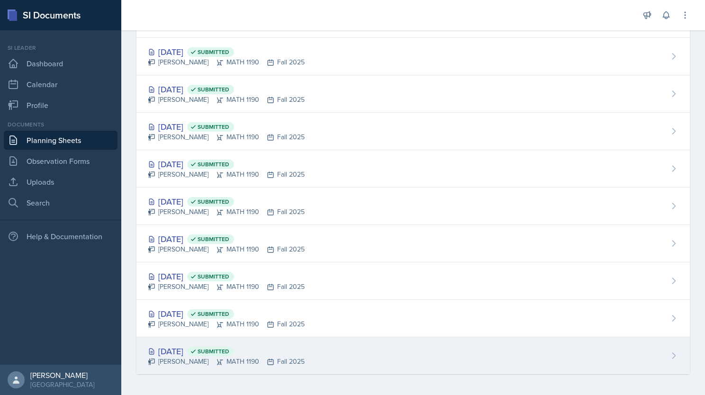
click at [322, 364] on div "[DATE] Submitted [PERSON_NAME] MATH 1190 Fall 2025" at bounding box center [414, 356] width 554 height 37
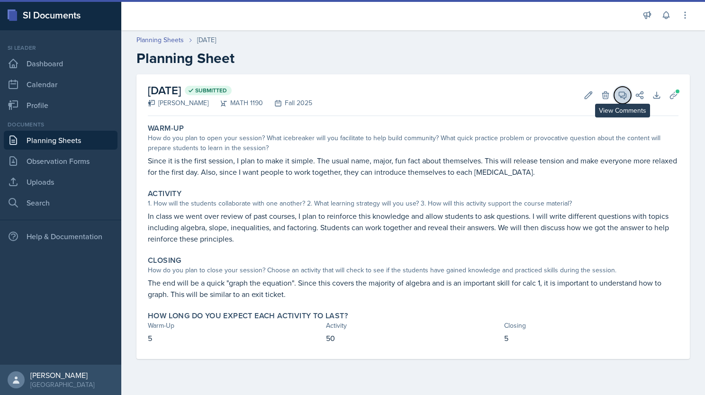
click at [624, 91] on span at bounding box center [626, 92] width 5 height 5
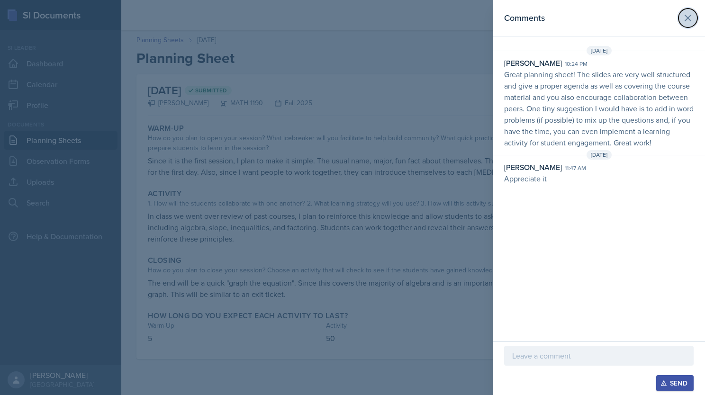
click at [690, 17] on icon at bounding box center [688, 17] width 11 height 11
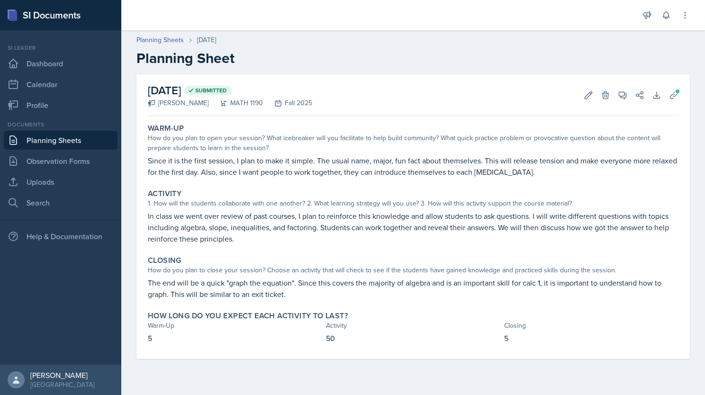
click at [56, 143] on link "Planning Sheets" at bounding box center [61, 140] width 114 height 19
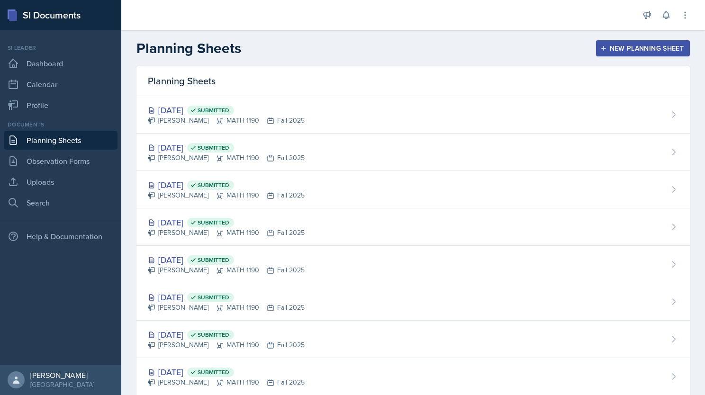
click at [73, 136] on link "Planning Sheets" at bounding box center [61, 140] width 114 height 19
